Goal: Transaction & Acquisition: Purchase product/service

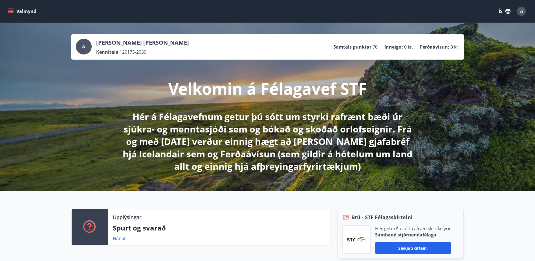
click at [13, 11] on icon "menu" at bounding box center [11, 11] width 6 height 6
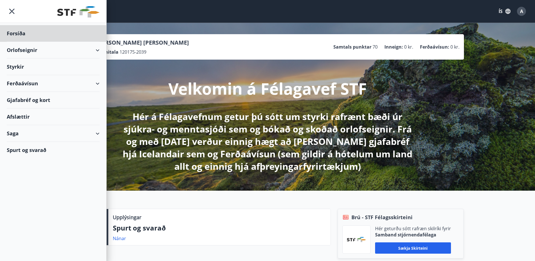
click at [30, 42] on div "Styrkir" at bounding box center [53, 33] width 93 height 17
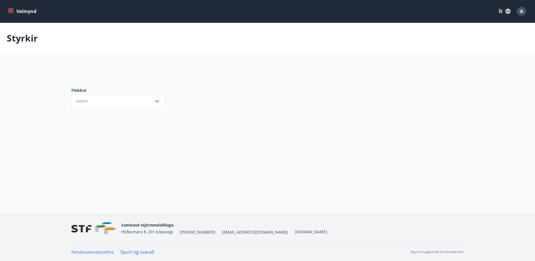
type input "***"
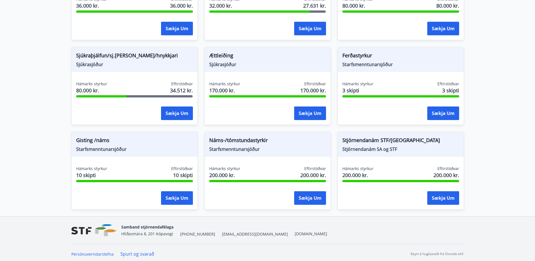
scroll to position [443, 0]
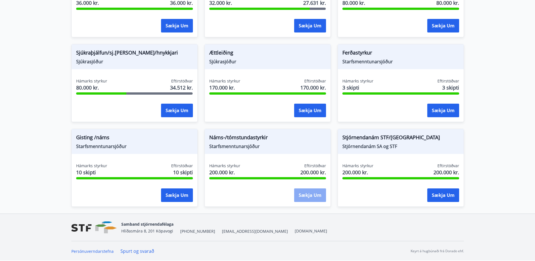
click at [301, 195] on button "Sækja um" at bounding box center [310, 195] width 32 height 14
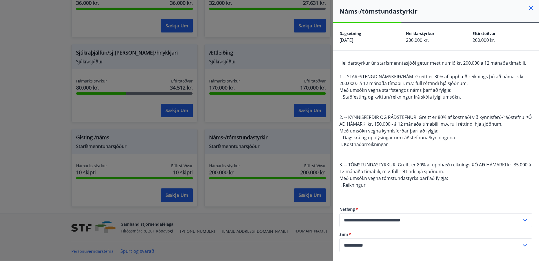
click at [529, 7] on icon at bounding box center [531, 8] width 4 height 4
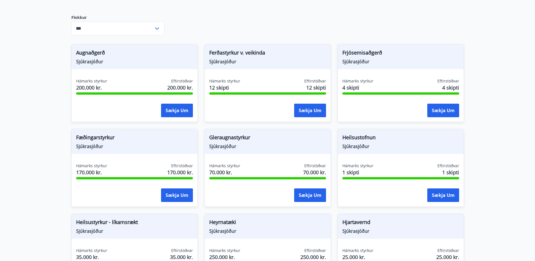
scroll to position [0, 0]
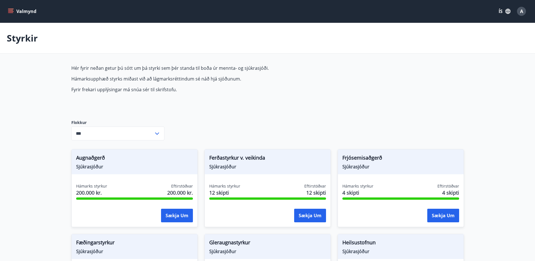
click at [8, 11] on icon "menu" at bounding box center [11, 11] width 6 height 6
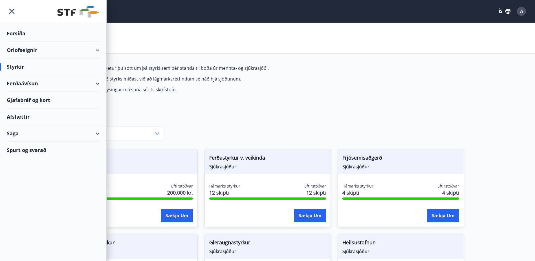
click at [95, 83] on div "Ferðaávísun" at bounding box center [53, 83] width 93 height 17
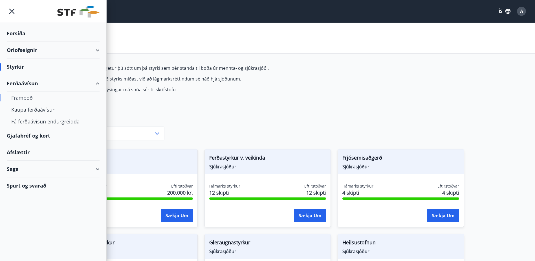
click at [28, 98] on div "Framboð" at bounding box center [53, 98] width 84 height 12
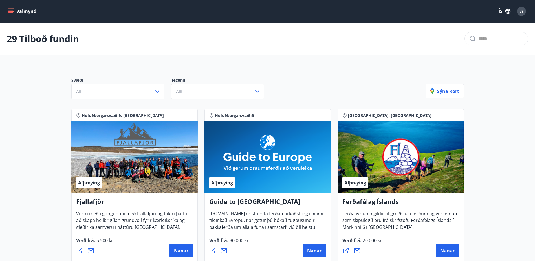
click at [29, 13] on button "Valmynd" at bounding box center [23, 11] width 32 height 10
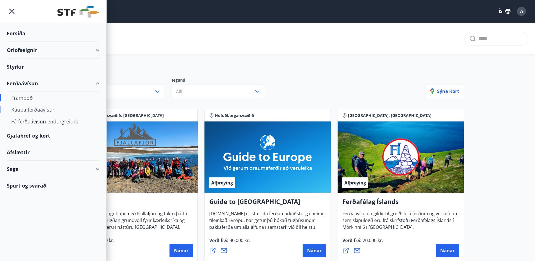
click at [29, 107] on div "Kaupa ferðaávísun" at bounding box center [53, 110] width 84 height 12
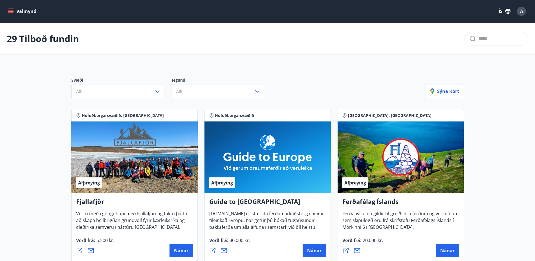
click at [12, 13] on icon "menu" at bounding box center [10, 12] width 5 height 1
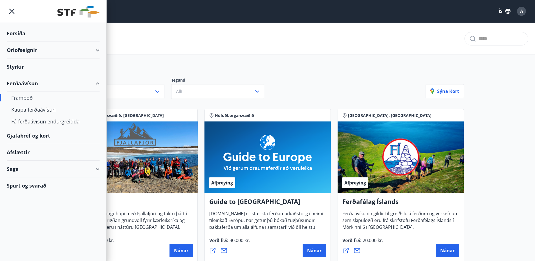
click at [23, 133] on div "Gjafabréf og kort" at bounding box center [53, 135] width 93 height 17
